Goal: Transaction & Acquisition: Obtain resource

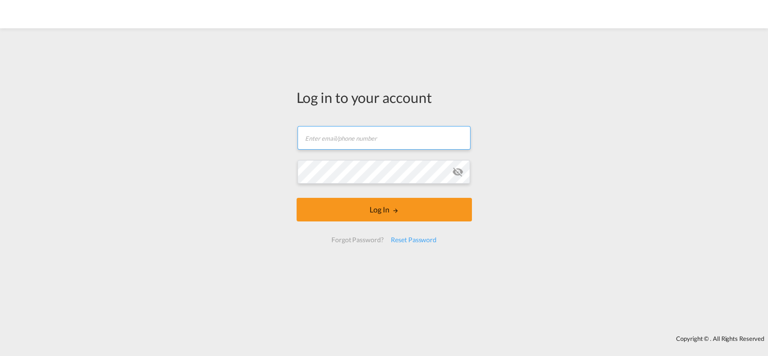
type input "[EMAIL_ADDRESS][DOMAIN_NAME]"
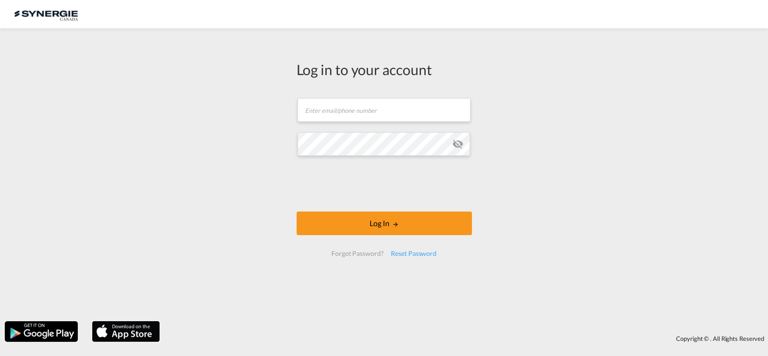
click at [463, 111] on span at bounding box center [465, 110] width 8 height 8
type input "[EMAIL_ADDRESS][DOMAIN_NAME]"
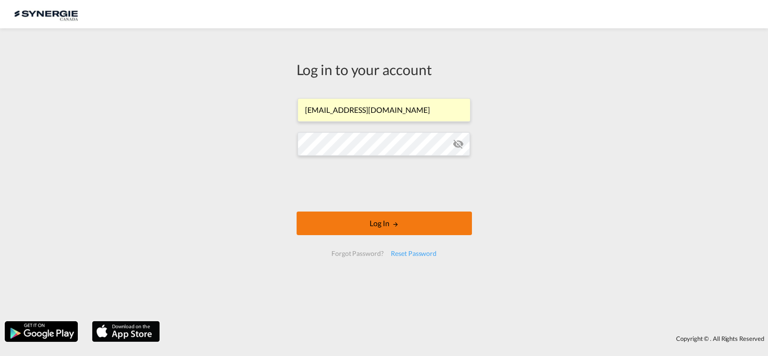
click at [429, 217] on button "Log In" at bounding box center [384, 223] width 175 height 24
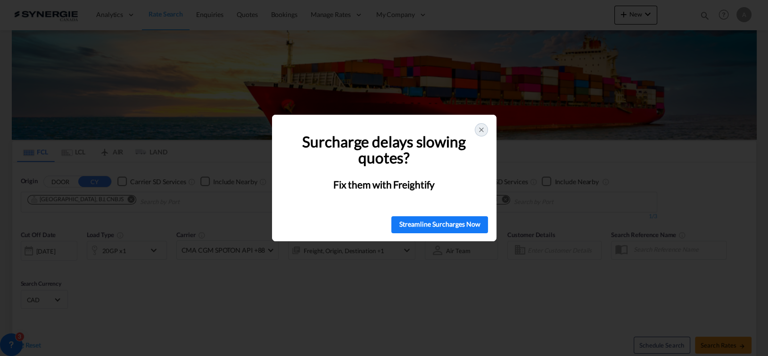
click at [481, 130] on icon at bounding box center [482, 130] width 8 height 8
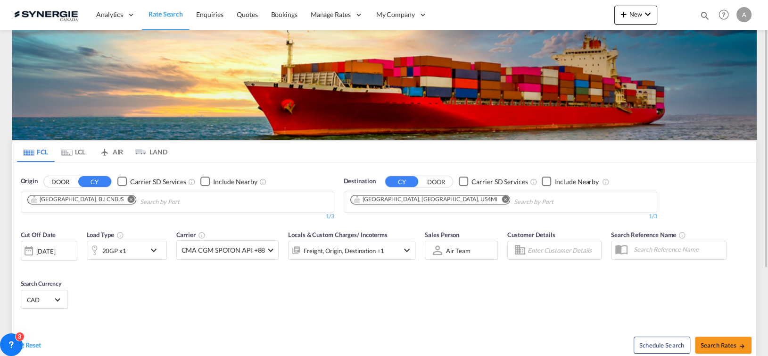
click at [700, 17] on md-icon "icon-magnify" at bounding box center [705, 15] width 10 height 10
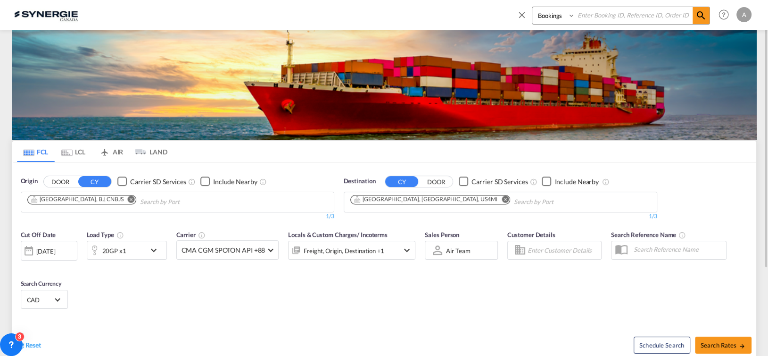
click at [548, 13] on select "Bookings Quotes Enquiries" at bounding box center [554, 15] width 45 height 17
select select "Quotes"
click at [532, 7] on select "Bookings Quotes Enquiries" at bounding box center [554, 15] width 45 height 17
click at [578, 16] on input at bounding box center [633, 15] width 117 height 17
paste input "13775"
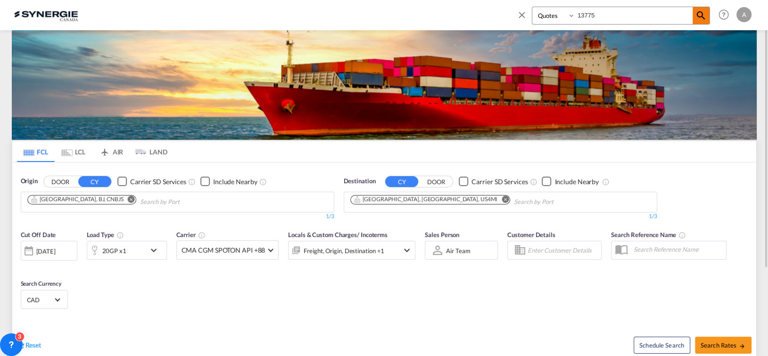
type input "13775"
click at [706, 16] on md-icon "icon-magnify" at bounding box center [700, 15] width 11 height 11
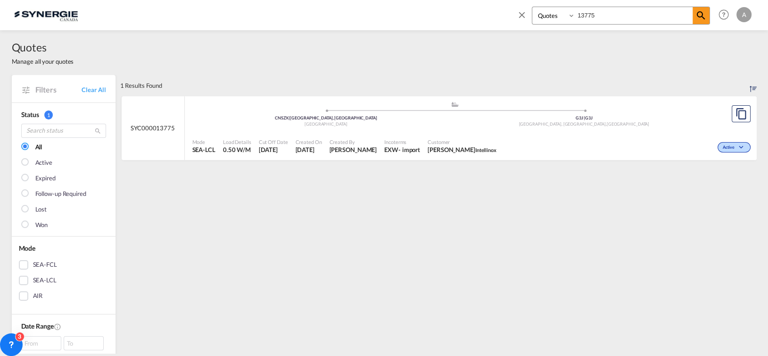
click at [500, 137] on div "Active" at bounding box center [626, 146] width 253 height 24
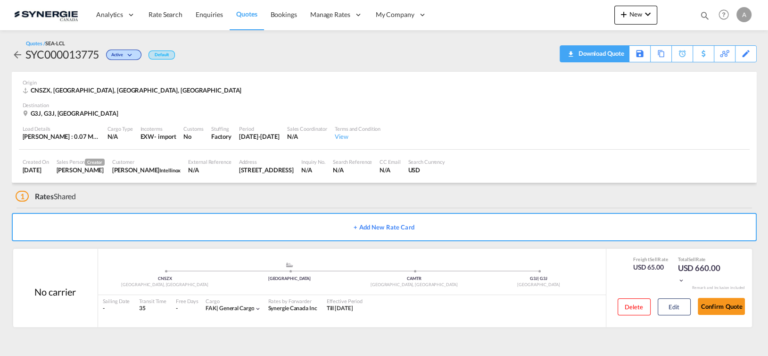
click at [600, 57] on div "Download Quote" at bounding box center [600, 53] width 48 height 15
